Goal: Task Accomplishment & Management: Manage account settings

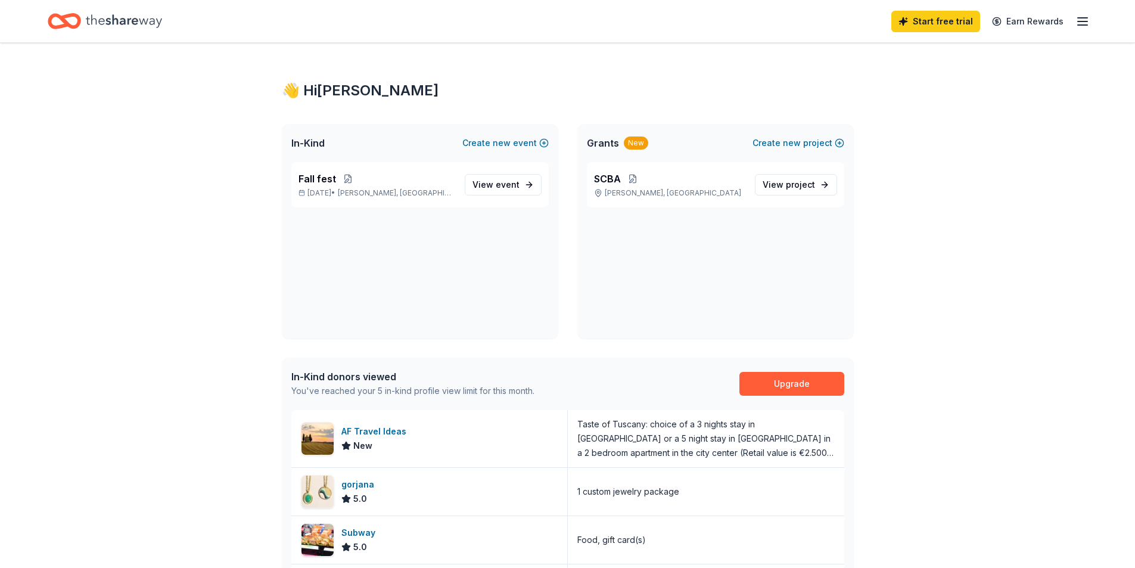
click at [1083, 21] on icon "button" at bounding box center [1082, 21] width 14 height 14
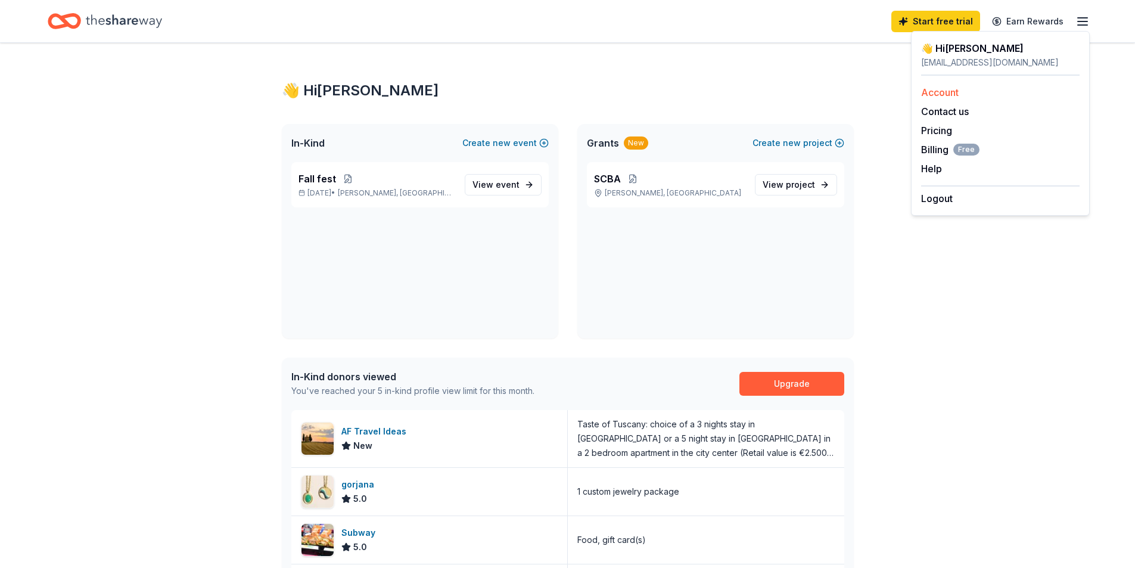
click at [925, 93] on link "Account" at bounding box center [940, 92] width 38 height 12
click at [495, 184] on span "View event" at bounding box center [495, 184] width 47 height 14
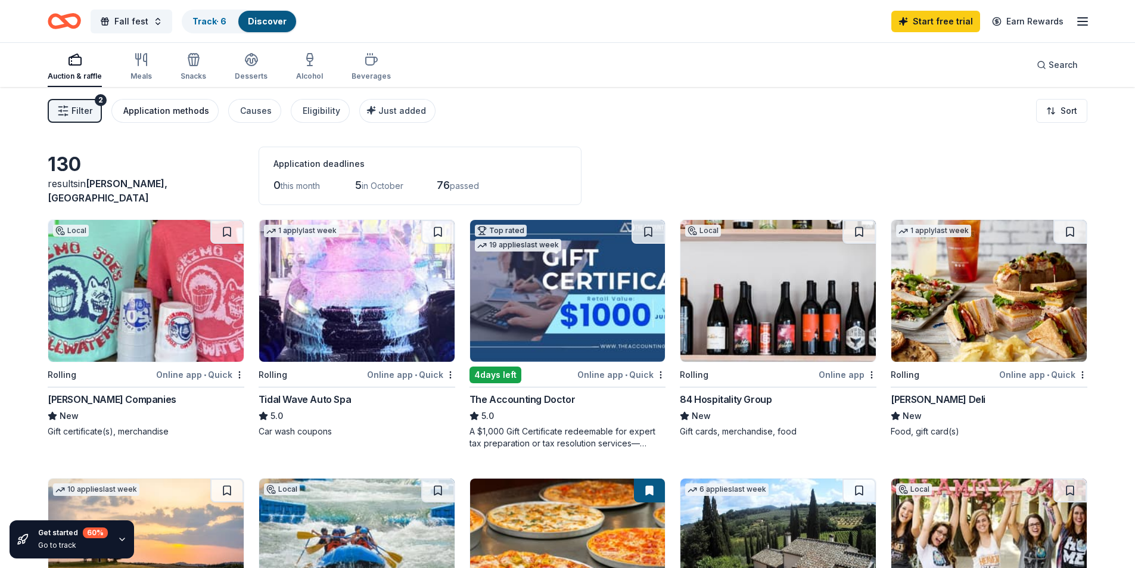
click at [174, 114] on div "Application methods" at bounding box center [166, 111] width 86 height 14
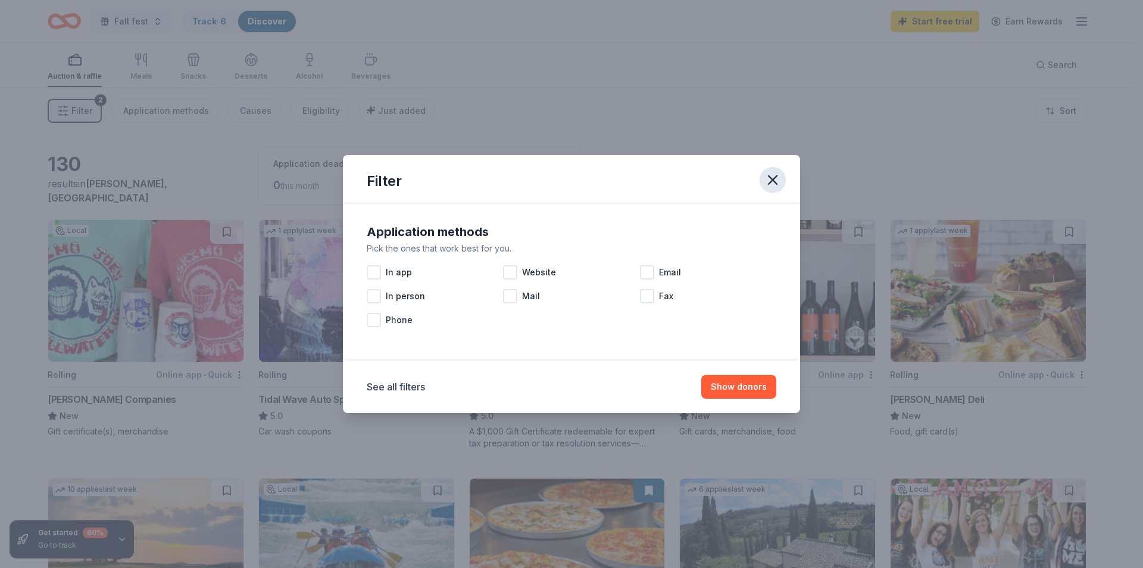
click at [774, 173] on icon "button" at bounding box center [773, 180] width 17 height 17
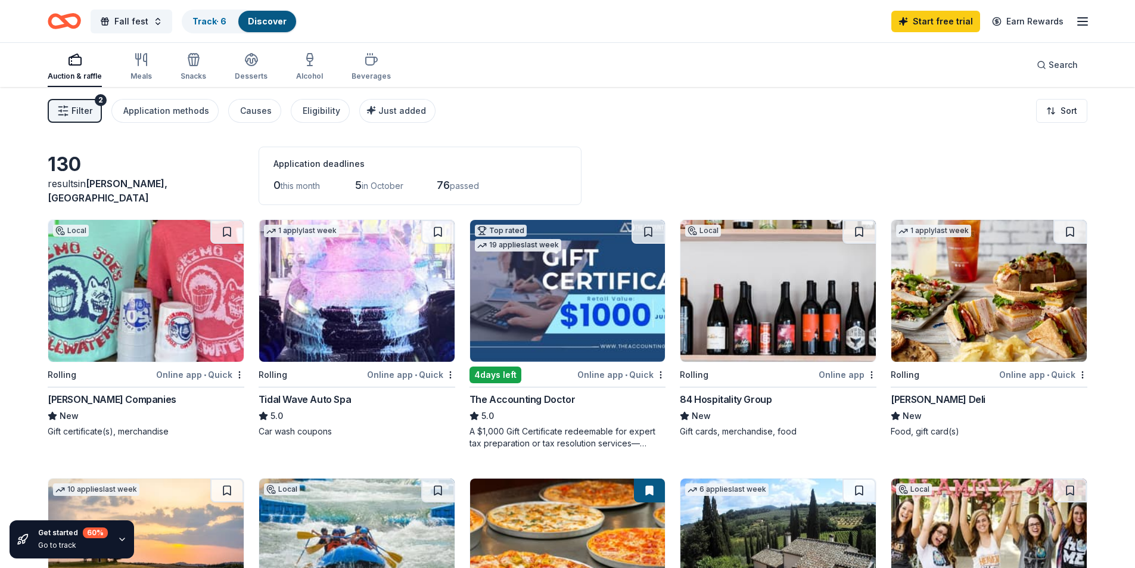
click at [1083, 23] on icon "button" at bounding box center [1082, 21] width 14 height 14
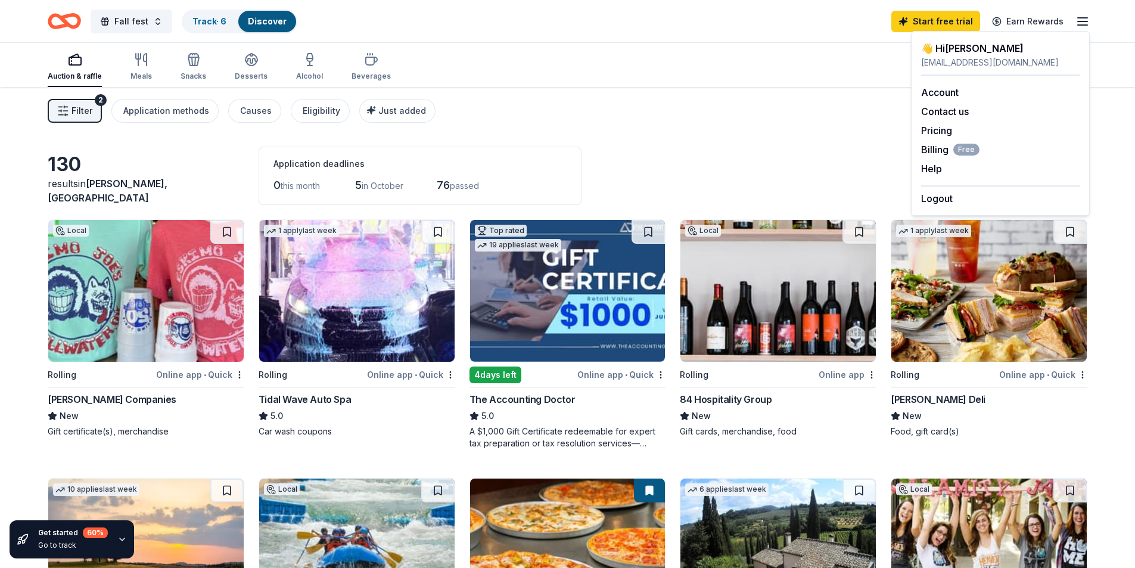
click at [836, 157] on div "130 results in [PERSON_NAME], [GEOGRAPHIC_DATA] Application deadlines 0 this mo…" at bounding box center [567, 176] width 1039 height 58
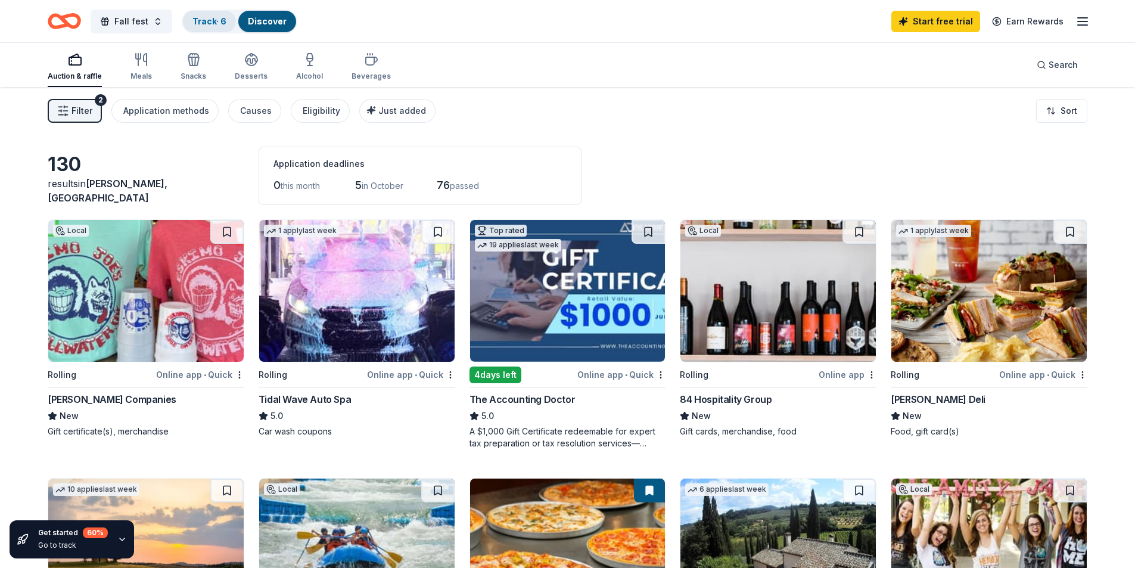
click at [211, 17] on link "Track · 6" at bounding box center [209, 21] width 34 height 10
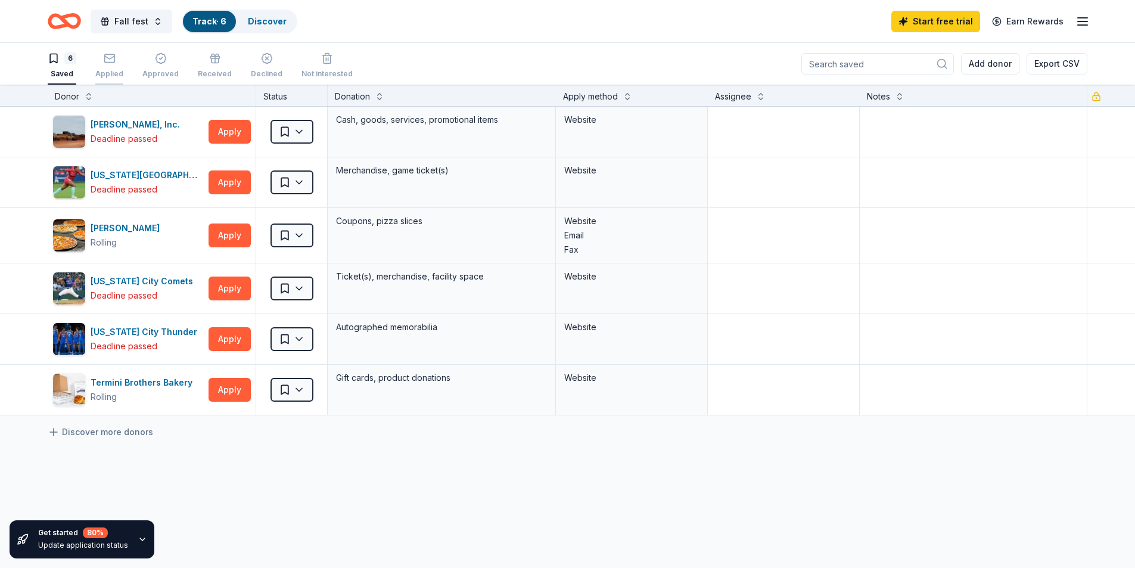
click at [110, 59] on icon "button" at bounding box center [109, 57] width 10 height 3
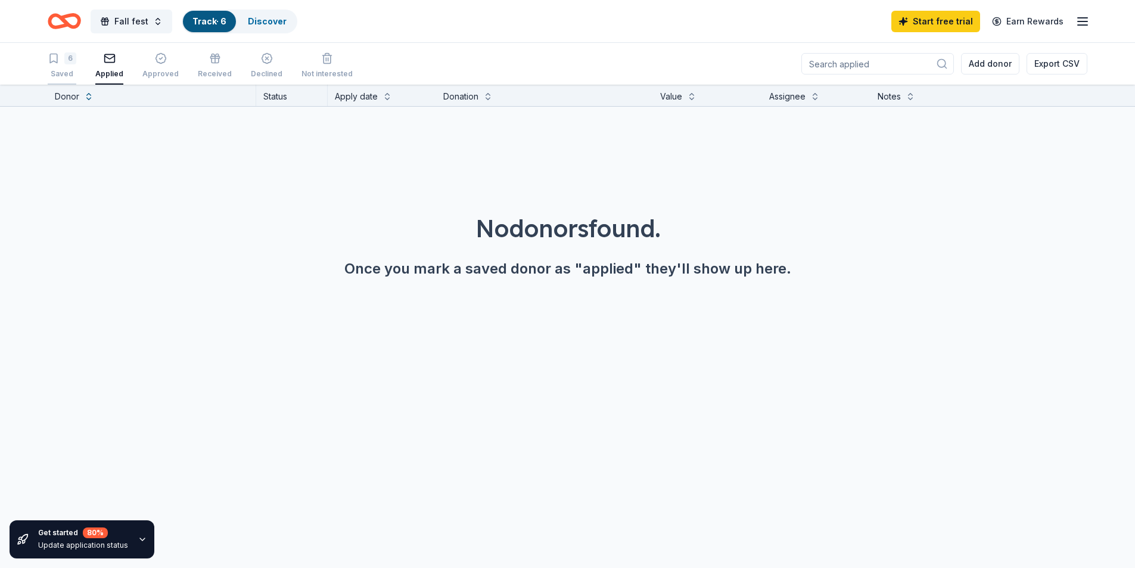
click at [61, 64] on div "6 Saved" at bounding box center [62, 65] width 29 height 26
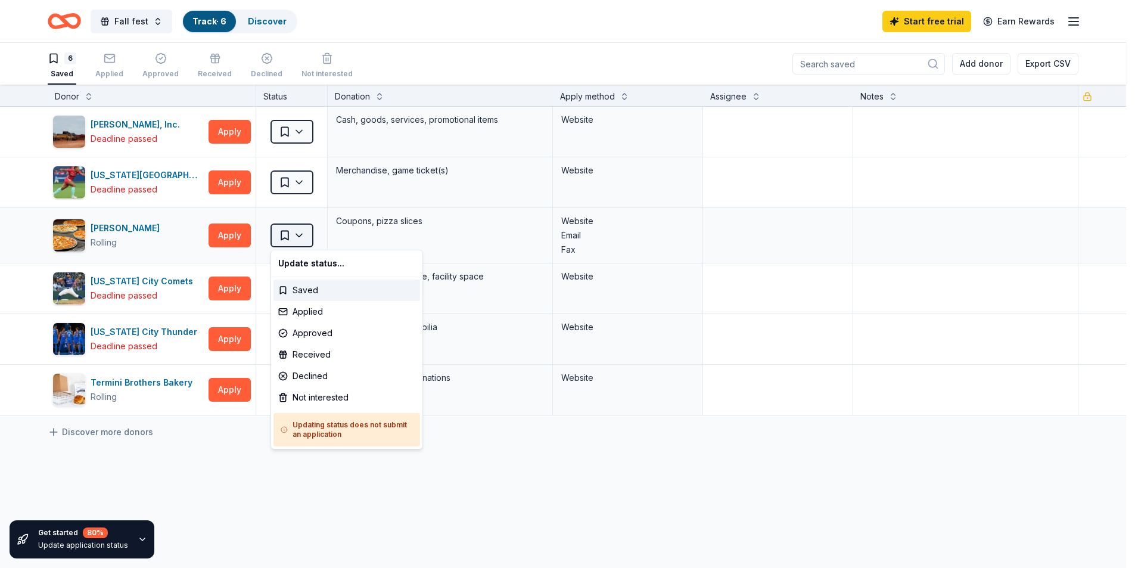
click at [287, 233] on html "Fall fest Track · 6 Discover Start free trial Earn Rewards 6 Saved Applied Appr…" at bounding box center [567, 284] width 1135 height 568
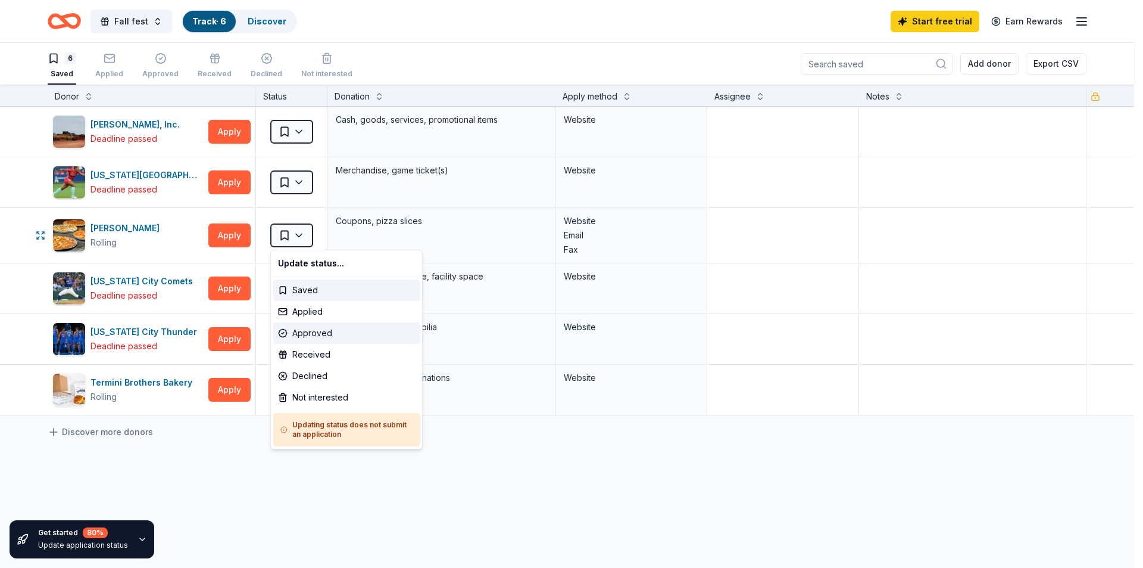
click at [310, 332] on div "Approved" at bounding box center [346, 332] width 147 height 21
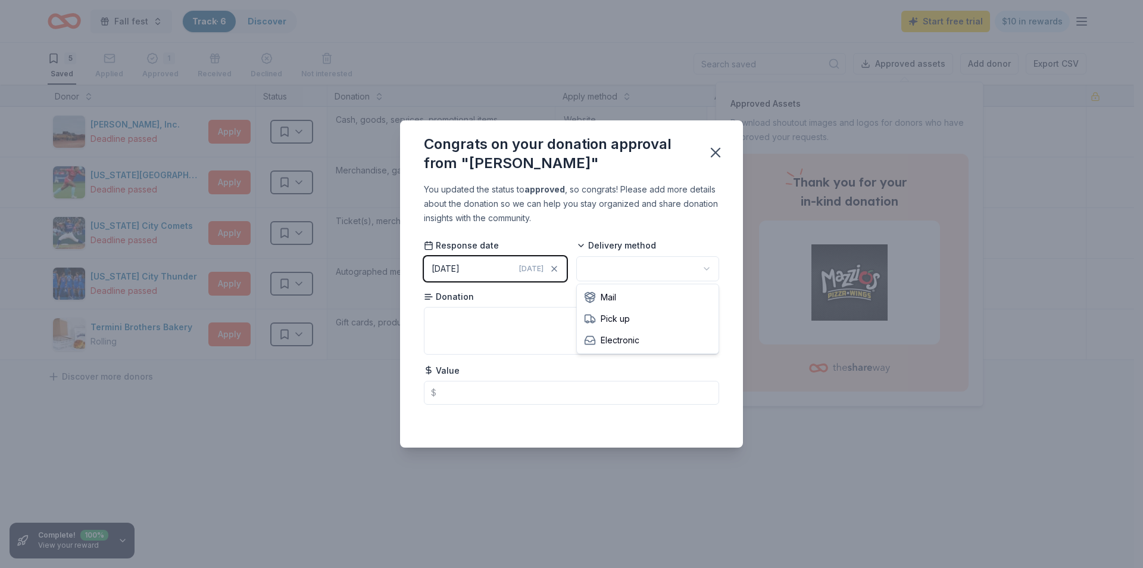
click at [638, 261] on html "Fall fest Track · 6 Discover Start free trial $10 in rewards 5 Saved Applied 1 …" at bounding box center [571, 284] width 1143 height 568
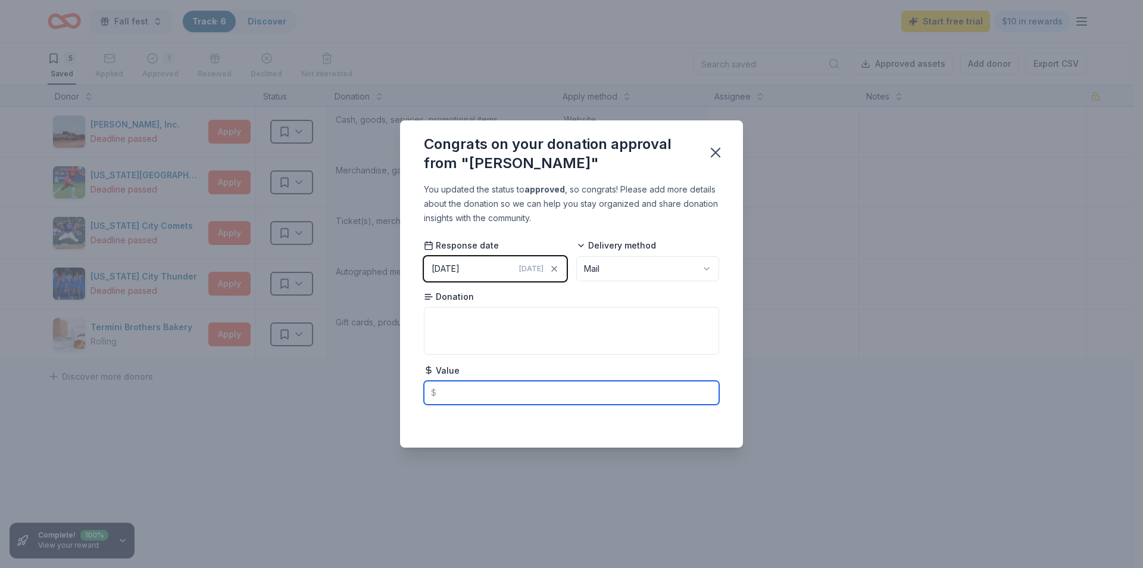
click at [478, 392] on input "text" at bounding box center [571, 393] width 295 height 24
type input "75.00"
click at [460, 313] on textarea at bounding box center [571, 331] width 295 height 48
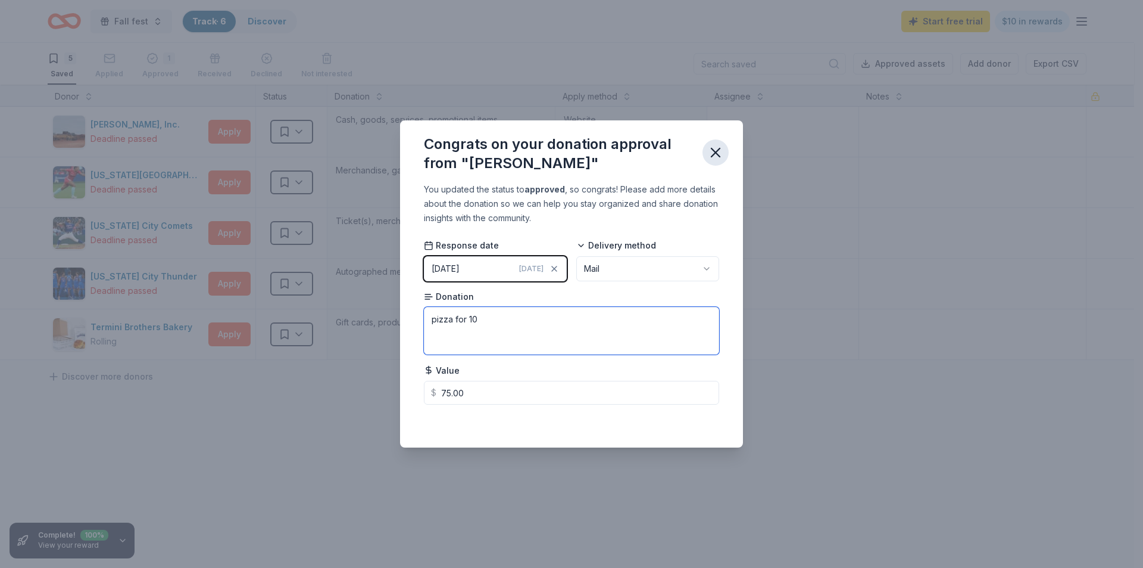
type textarea "pizza for 10"
click at [718, 151] on icon "button" at bounding box center [716, 152] width 17 height 17
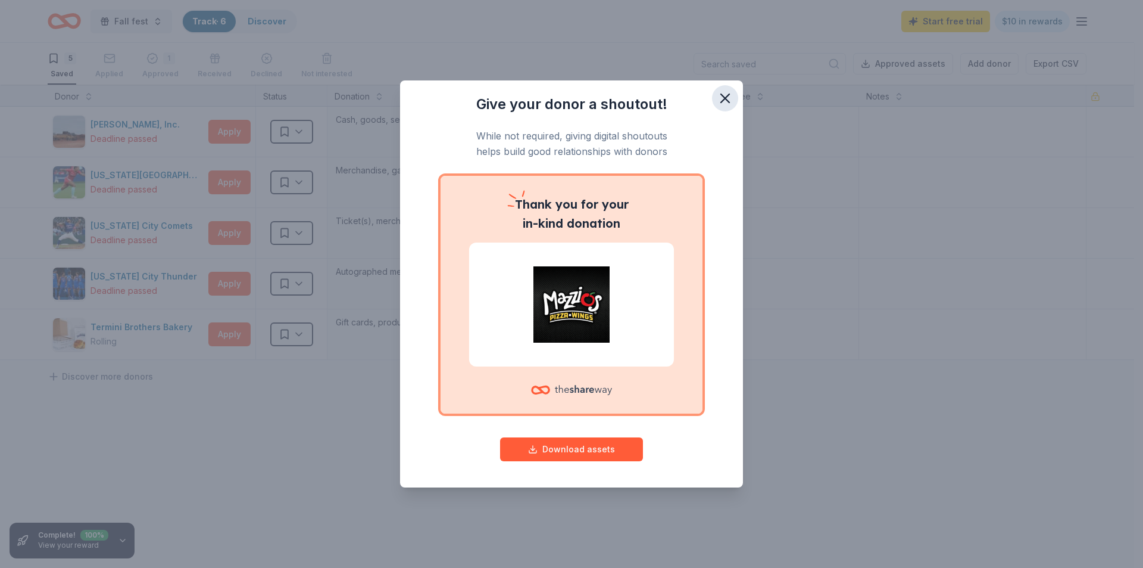
click at [727, 99] on icon "button" at bounding box center [725, 98] width 8 height 8
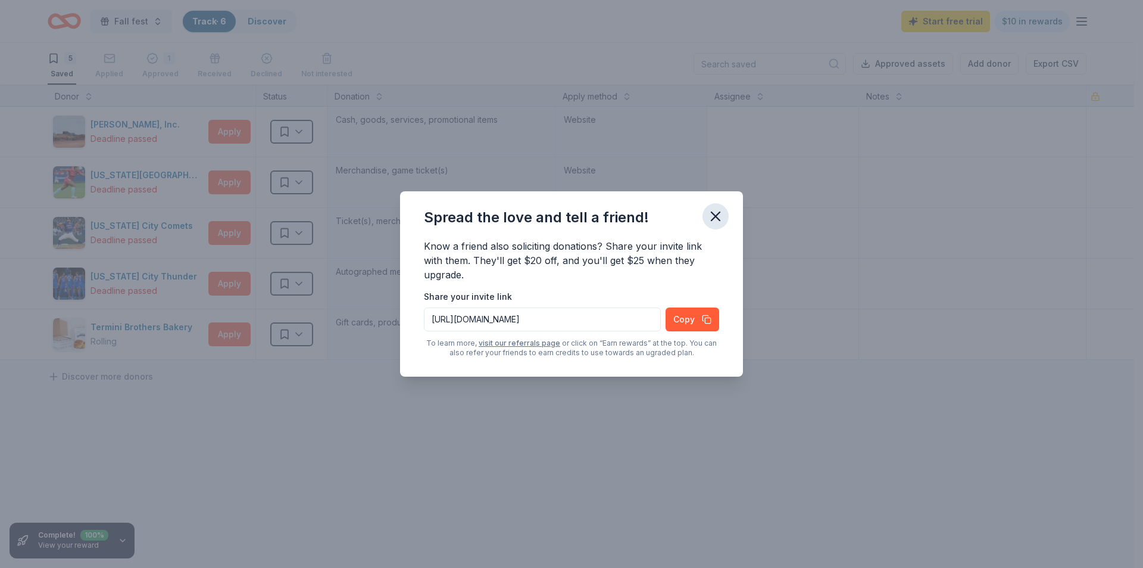
click at [718, 213] on icon "button" at bounding box center [716, 216] width 17 height 17
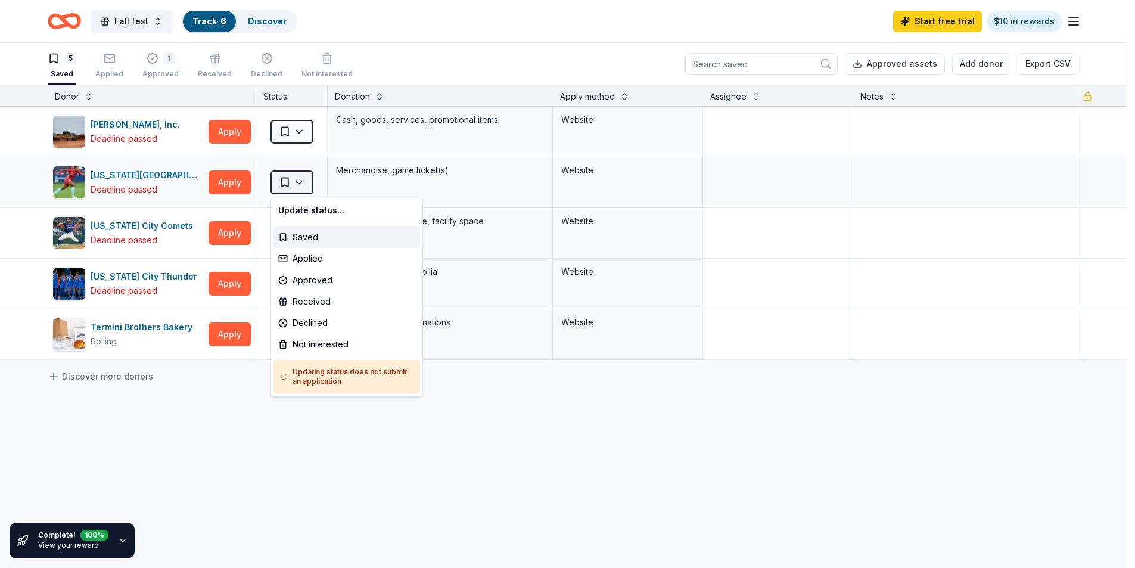
click at [303, 183] on html "Fall fest Track · 6 Discover Start free trial $10 in rewards 5 Saved Applied 1 …" at bounding box center [567, 284] width 1135 height 568
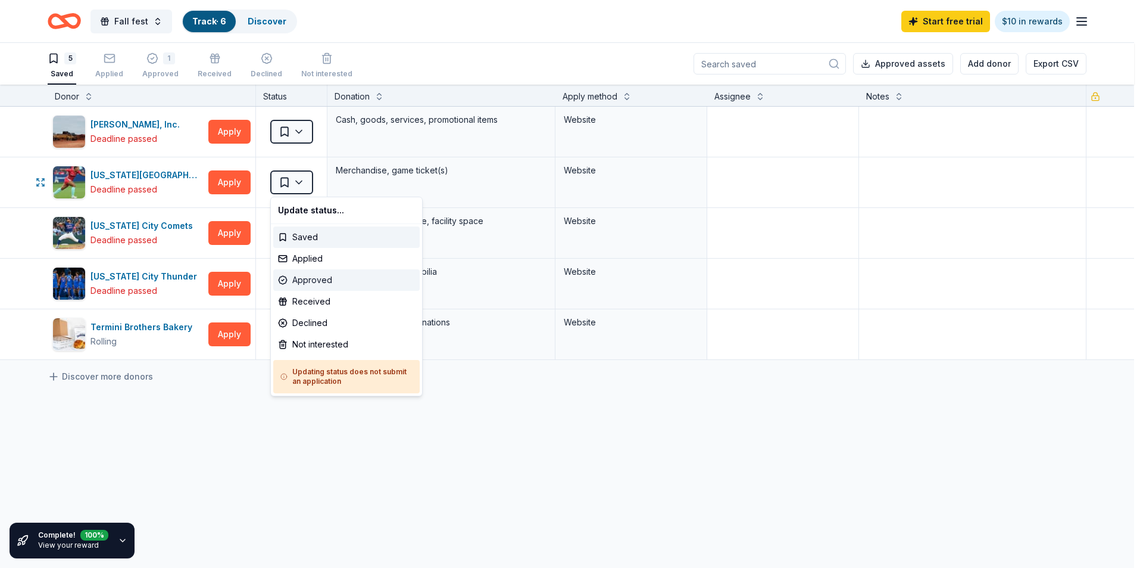
click at [307, 279] on div "Approved" at bounding box center [346, 279] width 147 height 21
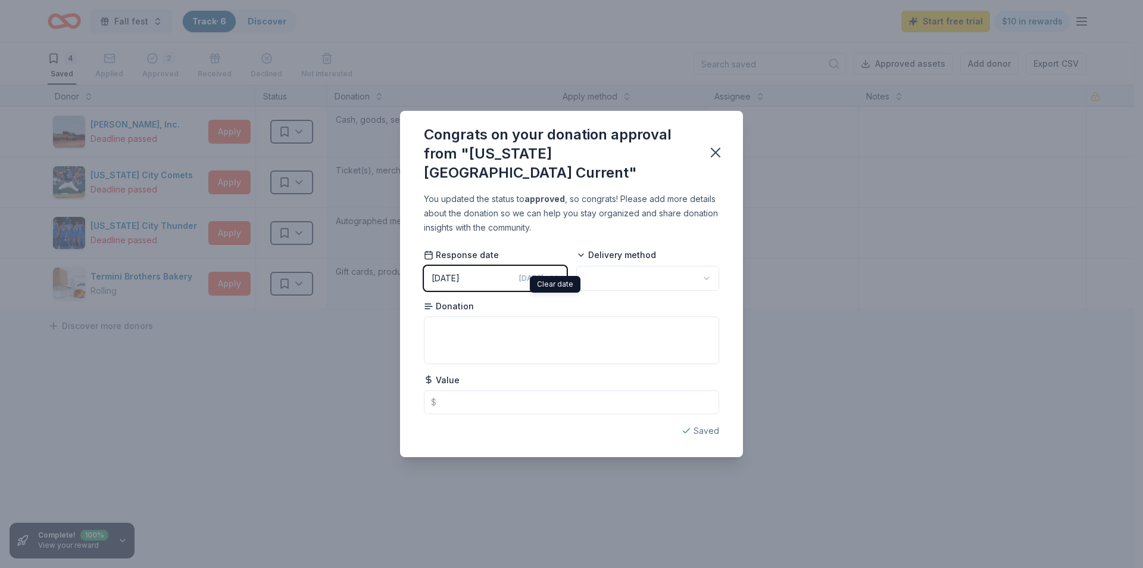
click at [540, 273] on span "[DATE]" at bounding box center [531, 278] width 24 height 10
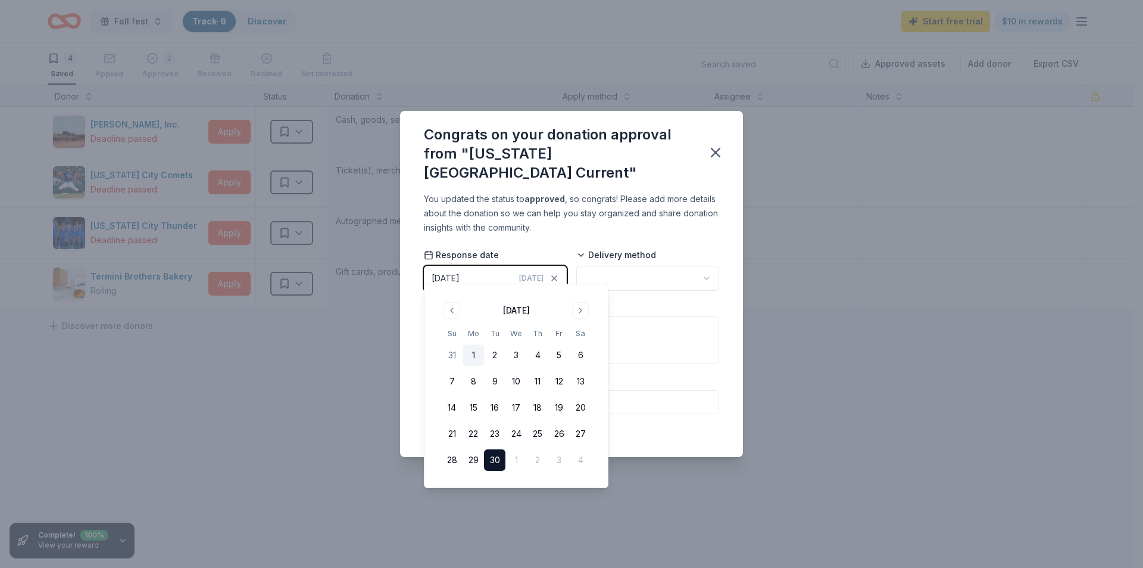
click at [476, 357] on button "1" at bounding box center [473, 354] width 21 height 21
click at [621, 264] on html "Fall fest Track · 6 Discover Start free trial $10 in rewards 4 Saved Applied 2 …" at bounding box center [571, 284] width 1143 height 568
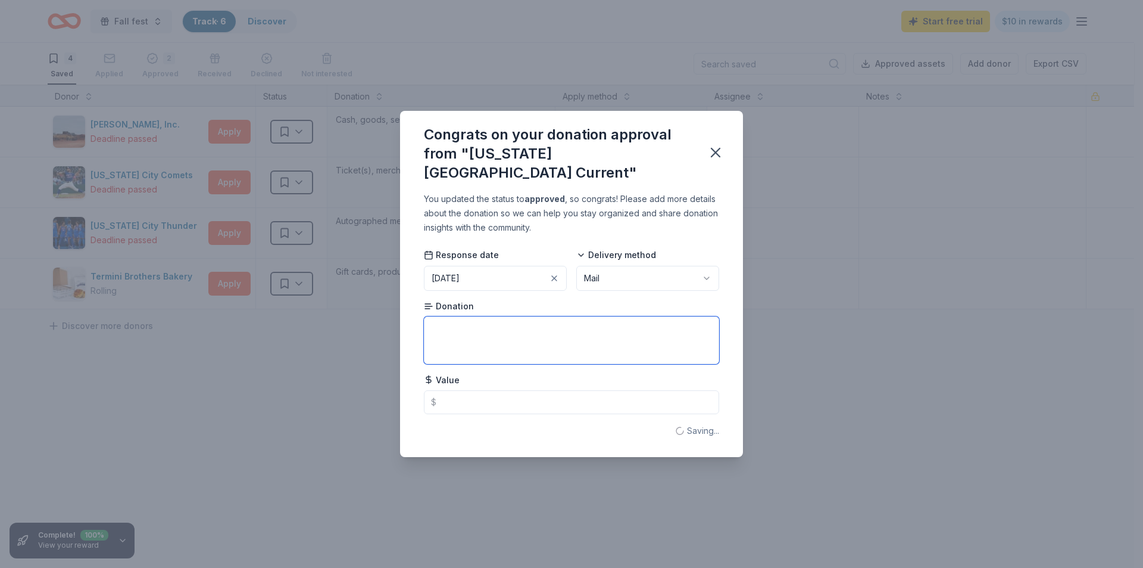
click at [443, 339] on textarea at bounding box center [571, 340] width 295 height 48
type textarea "4 tickets to a 2026 baseball game"
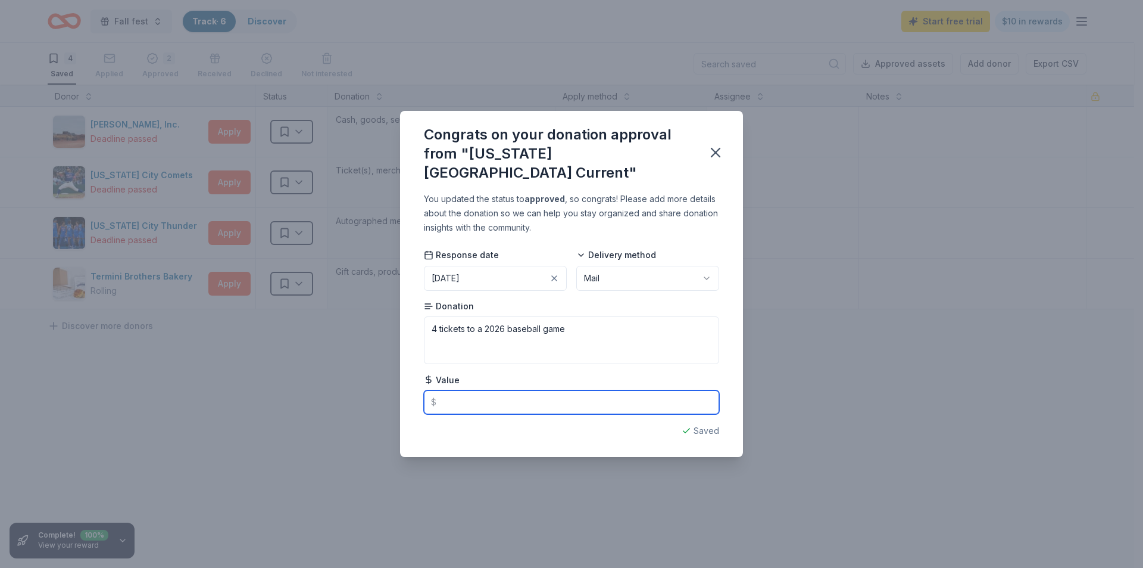
click at [490, 398] on input "text" at bounding box center [571, 402] width 295 height 24
type input "100.00"
click at [715, 149] on icon "button" at bounding box center [716, 152] width 17 height 17
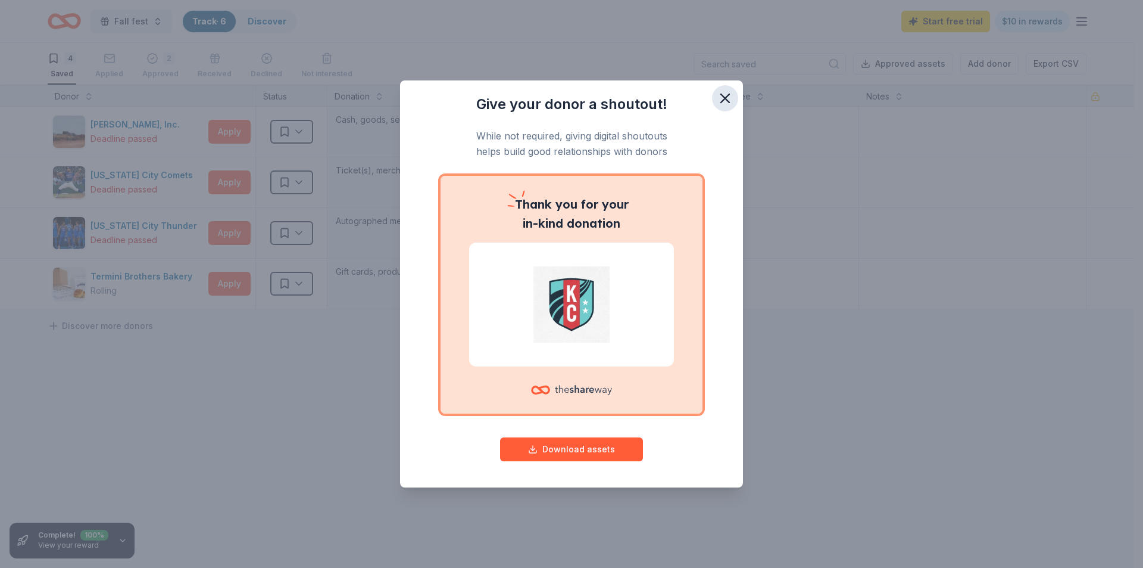
click at [727, 98] on icon "button" at bounding box center [725, 98] width 17 height 17
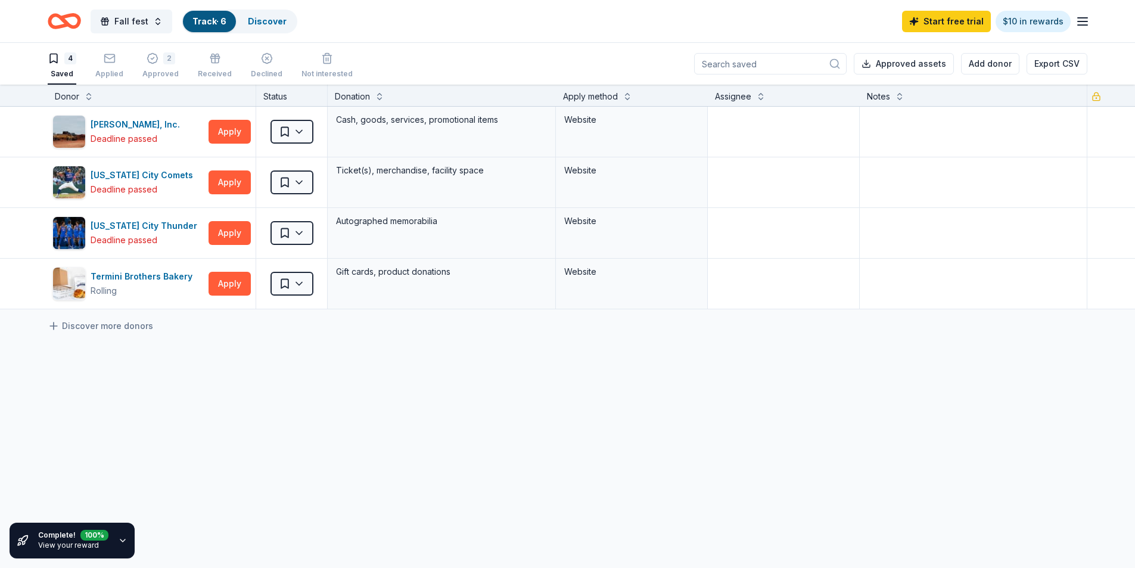
click at [740, 66] on input at bounding box center [770, 63] width 152 height 21
click at [146, 27] on button "Fall fest" at bounding box center [132, 22] width 82 height 24
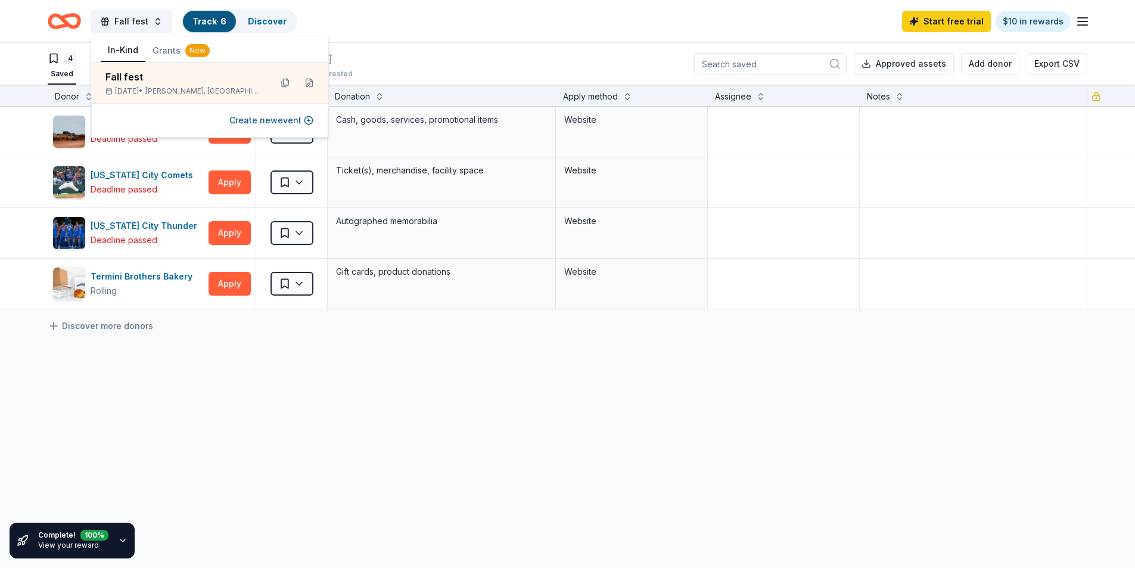
click at [56, 20] on icon "Home" at bounding box center [64, 21] width 33 height 28
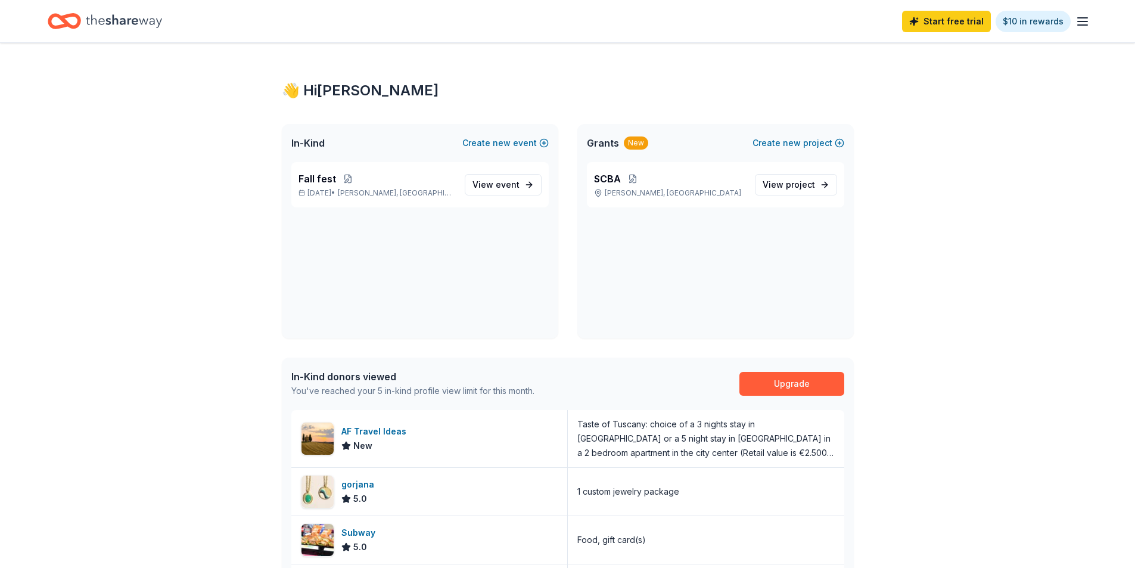
click at [1082, 23] on icon "button" at bounding box center [1082, 21] width 14 height 14
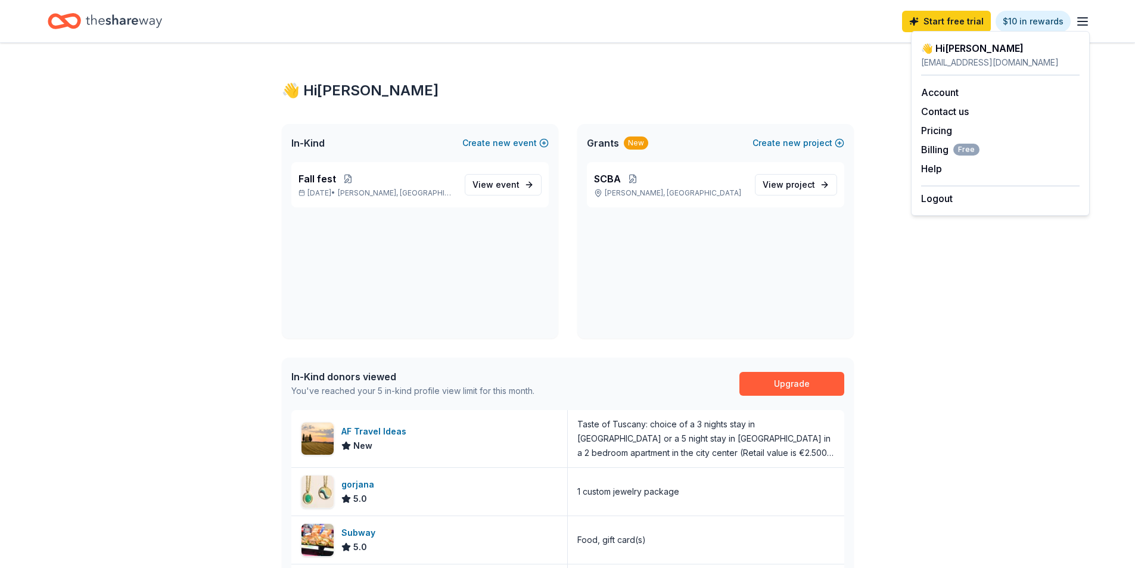
click at [542, 78] on div "👋 Hi [PERSON_NAME] In-Kind Create new event Fall fest [DATE] • [PERSON_NAME], […" at bounding box center [568, 447] width 610 height 808
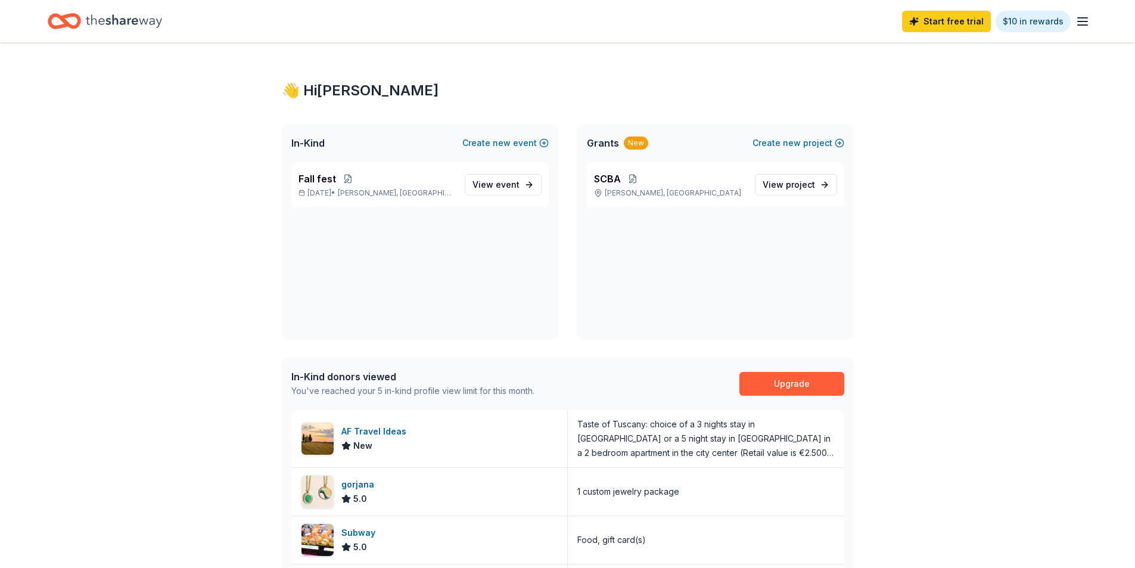
click at [1077, 25] on line "button" at bounding box center [1082, 25] width 10 height 0
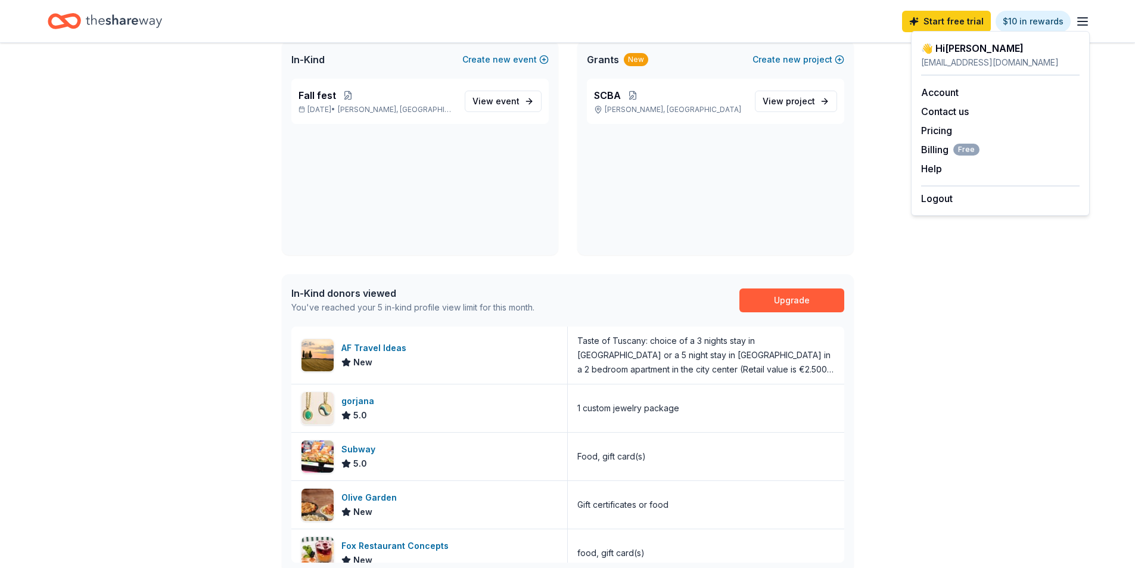
scroll to position [119, 0]
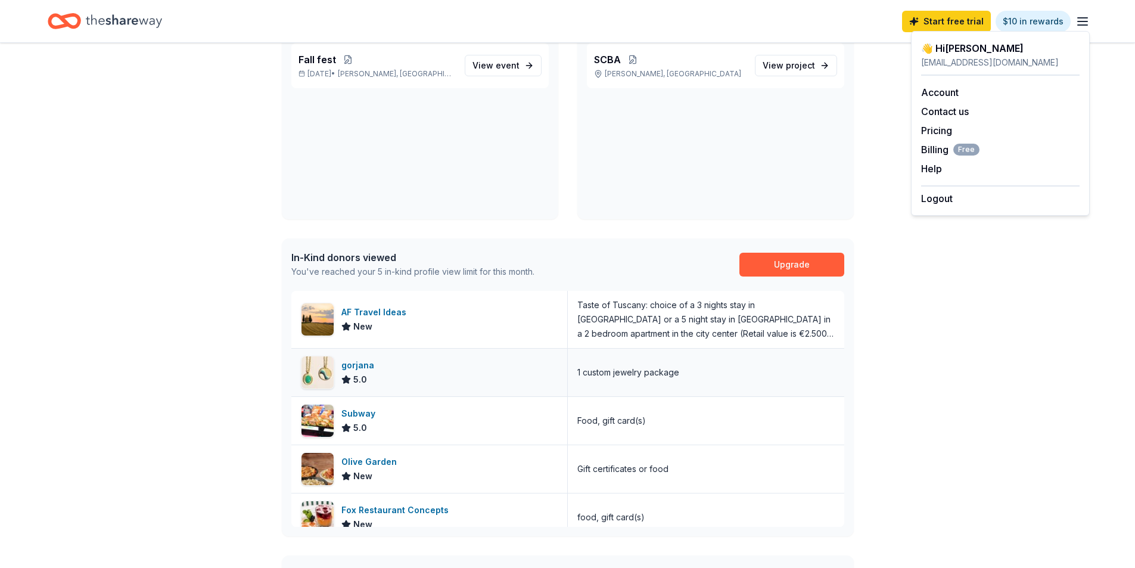
click at [362, 361] on div "gorjana" at bounding box center [360, 365] width 38 height 14
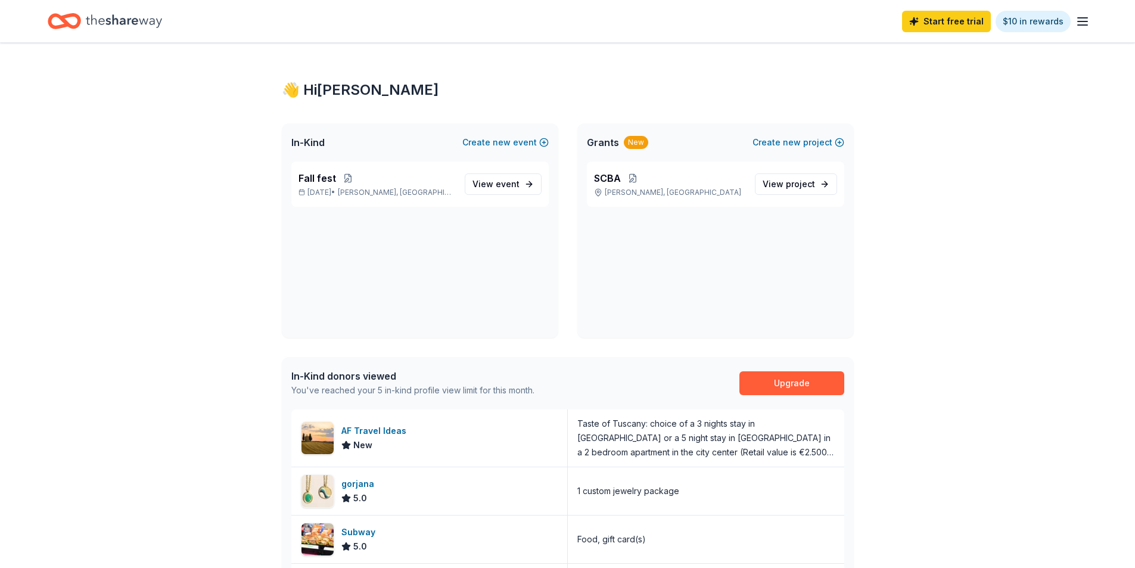
scroll to position [0, 0]
click at [82, 14] on div "Home" at bounding box center [105, 21] width 114 height 28
click at [95, 27] on icon "Home" at bounding box center [124, 21] width 76 height 24
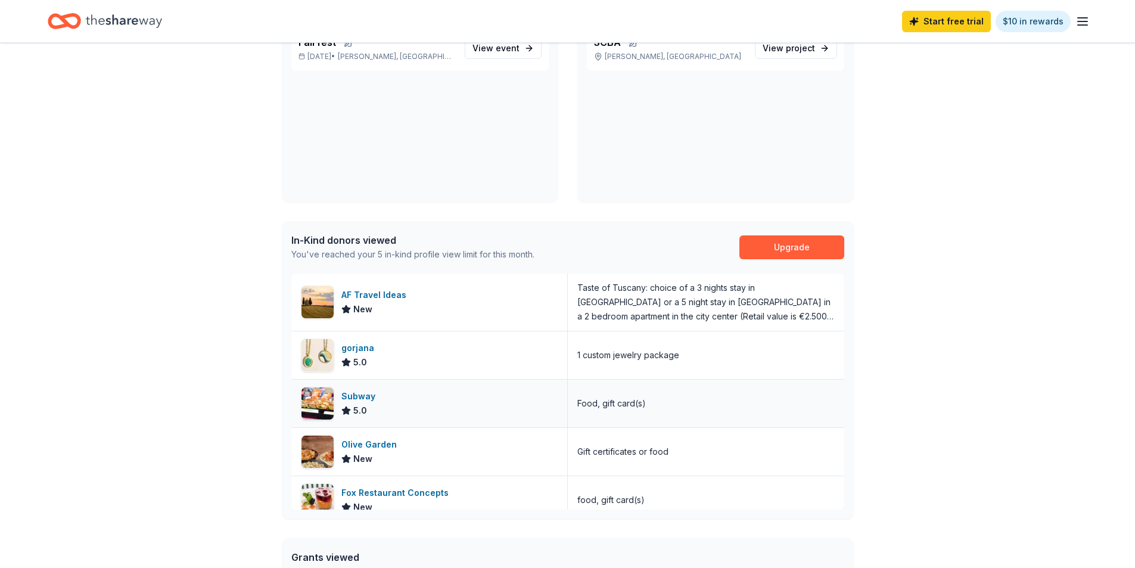
scroll to position [179, 0]
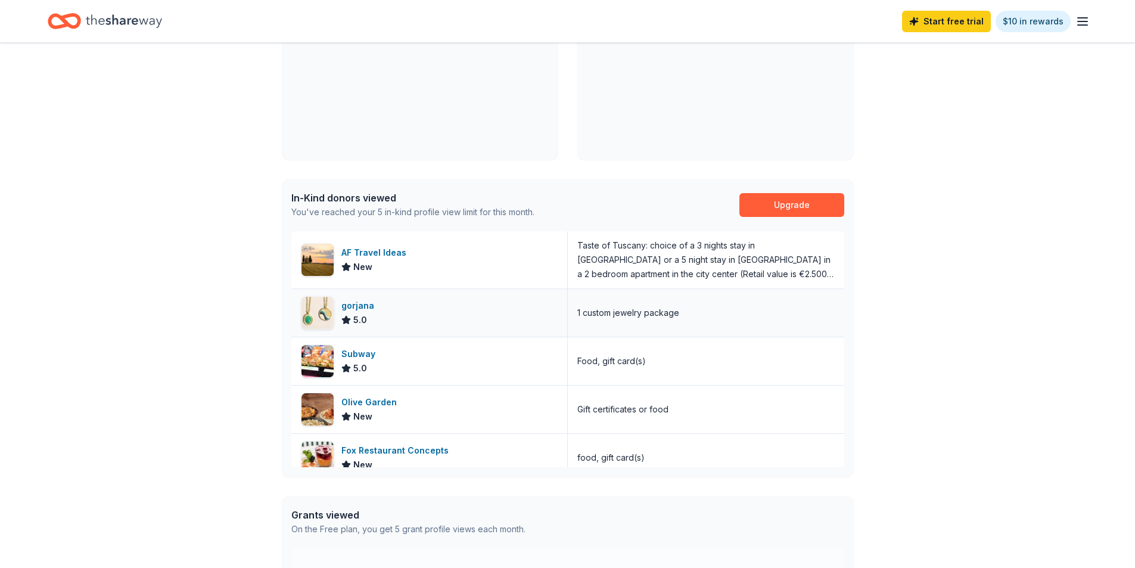
click at [625, 316] on div "1 custom jewelry package" at bounding box center [628, 313] width 102 height 14
click at [425, 311] on div "gorjana 5.0" at bounding box center [429, 313] width 276 height 48
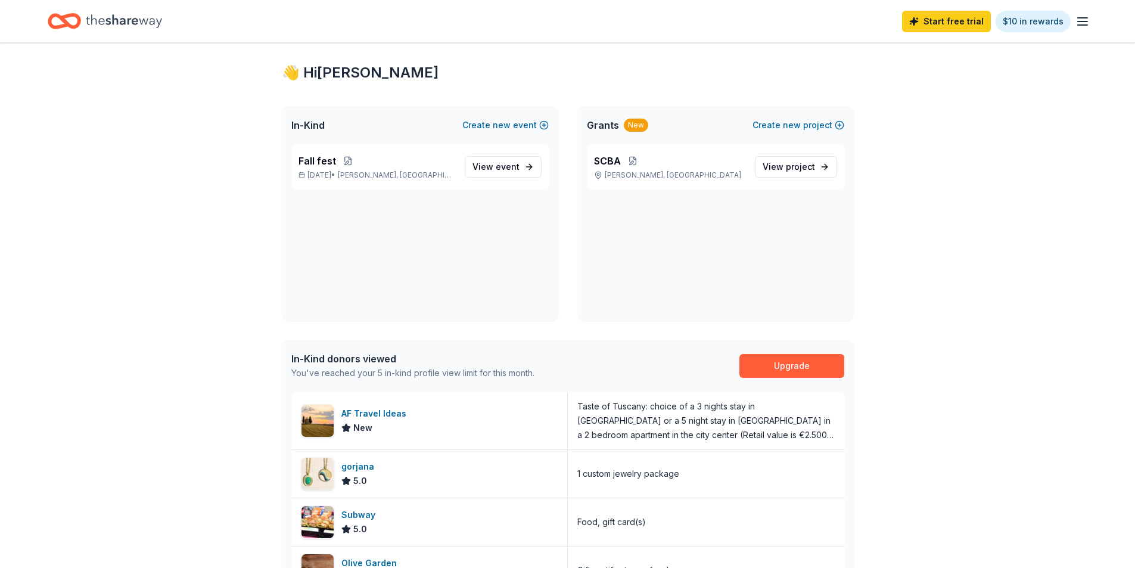
scroll to position [0, 0]
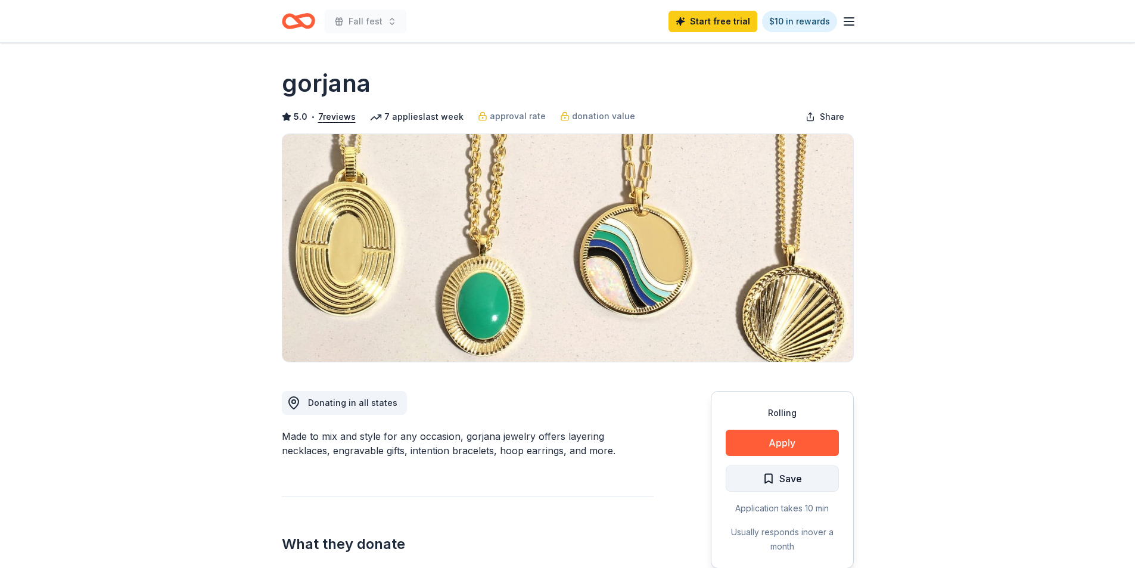
click at [792, 482] on span "Save" at bounding box center [790, 478] width 23 height 15
click at [794, 481] on html "Fall fest Start free trial $10 in rewards Rolling Share gorjana 5.0 • 7 reviews…" at bounding box center [567, 284] width 1135 height 568
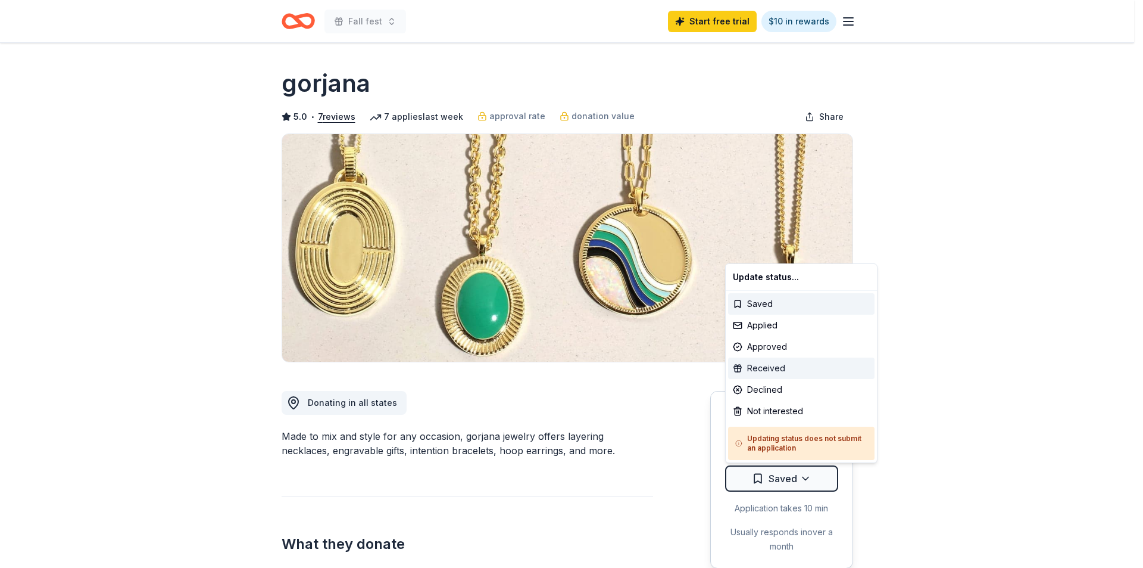
click at [781, 368] on div "Received" at bounding box center [801, 367] width 147 height 21
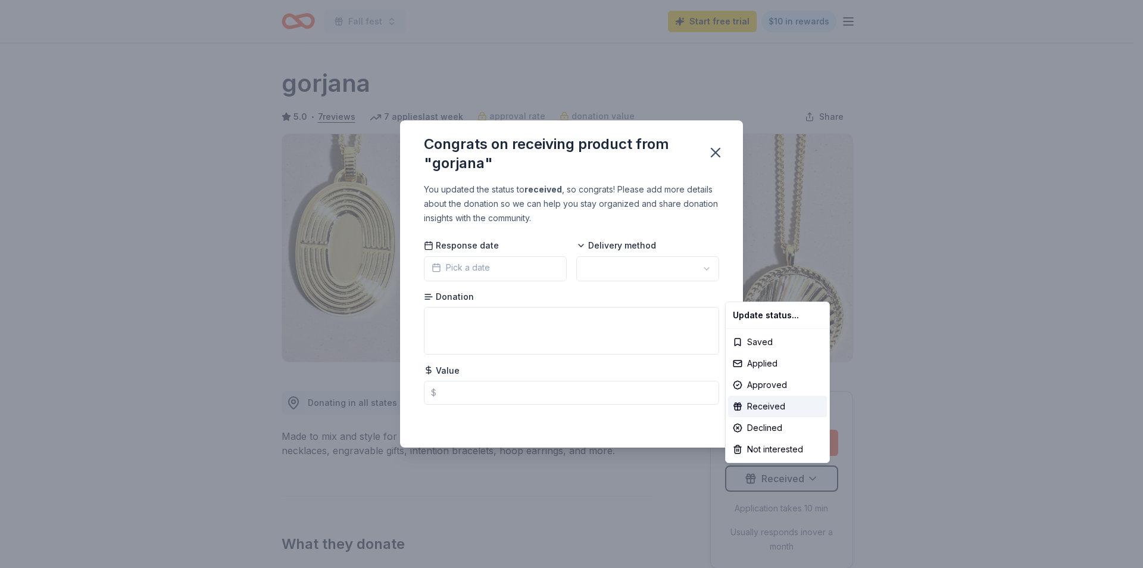
click at [468, 267] on html "Fall fest Start free trial $10 in rewards Rolling Share gorjana 5.0 • 7 reviews…" at bounding box center [571, 284] width 1143 height 568
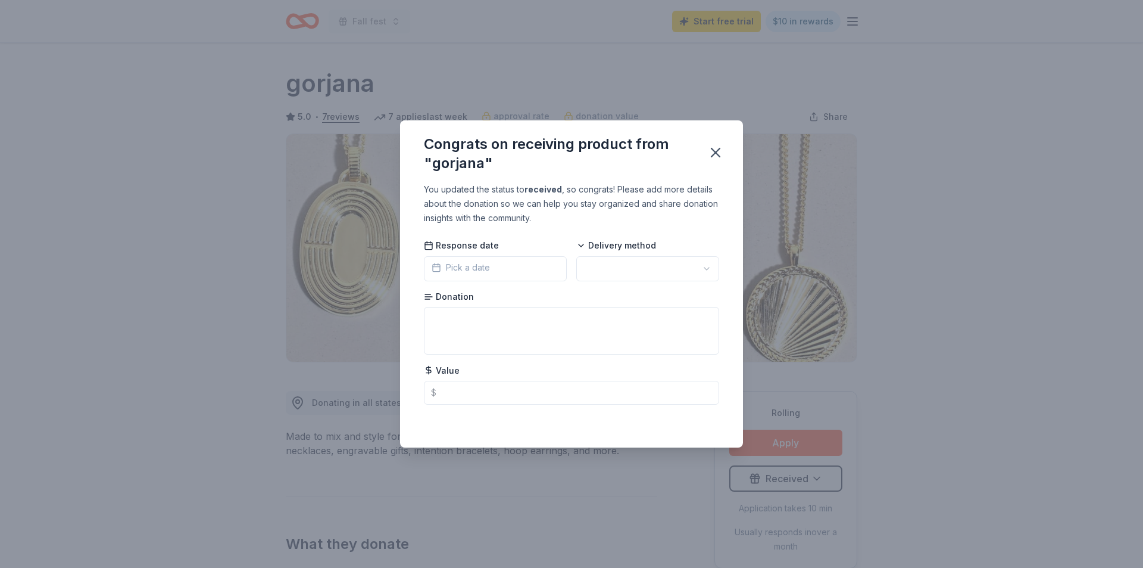
click at [468, 267] on span "Pick a date" at bounding box center [461, 267] width 58 height 14
